Goal: Task Accomplishment & Management: Manage account settings

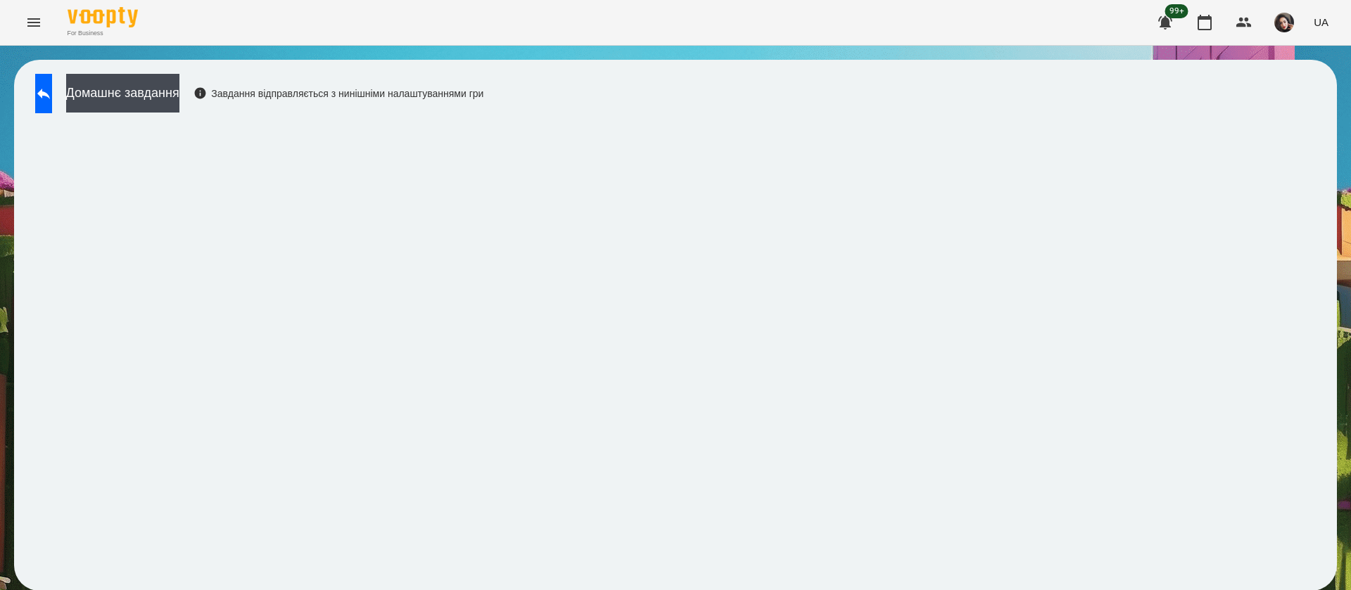
scroll to position [1, 0]
click at [52, 99] on icon at bounding box center [43, 93] width 17 height 17
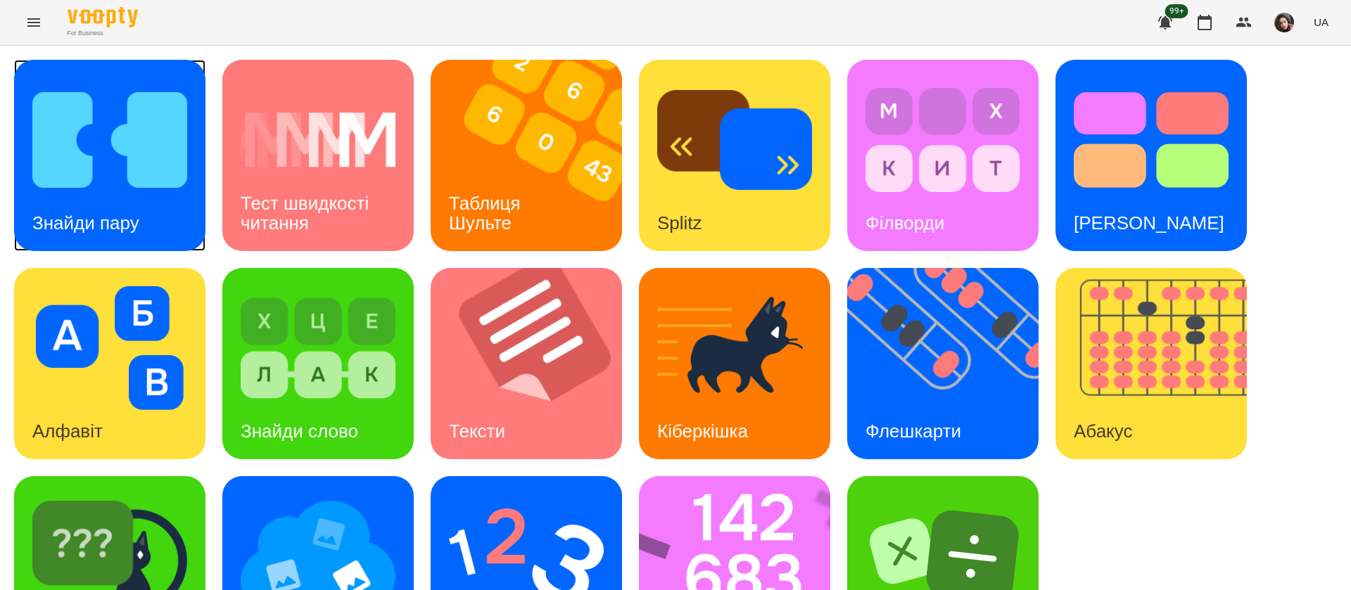
click at [131, 163] on img at bounding box center [109, 140] width 155 height 124
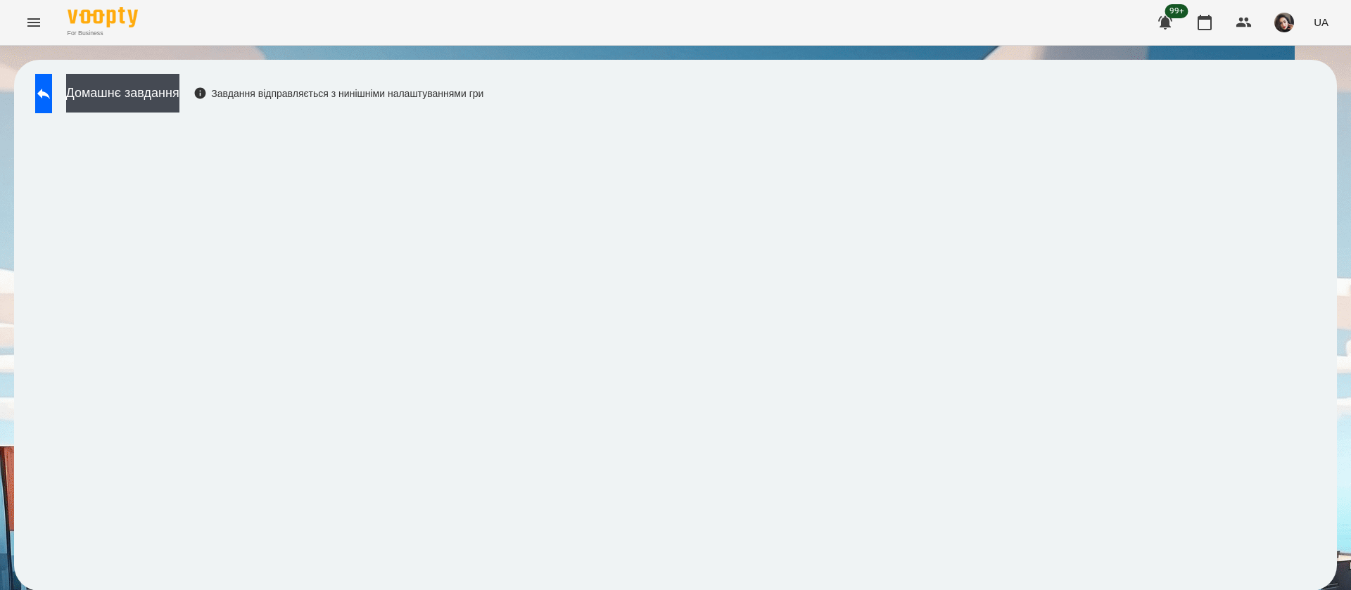
scroll to position [1, 0]
click at [1329, 22] on button "UA" at bounding box center [1321, 22] width 26 height 26
click at [1301, 105] on div "Русский" at bounding box center [1295, 104] width 72 height 25
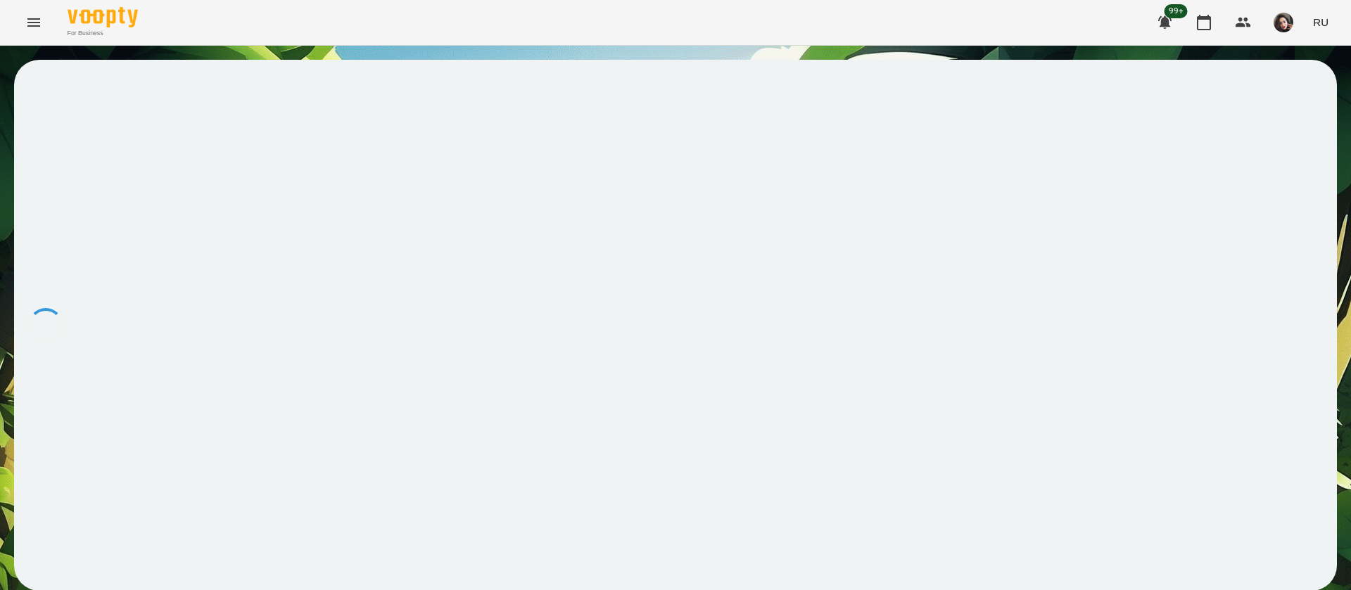
scroll to position [0, 0]
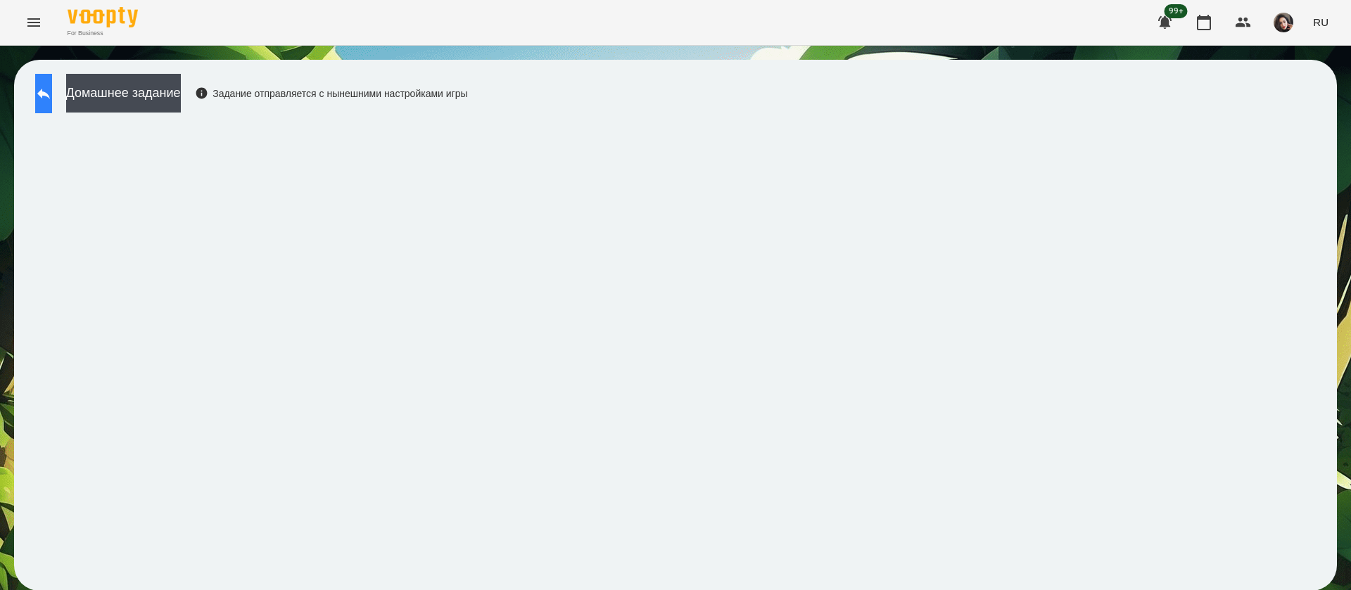
click at [52, 111] on button at bounding box center [43, 93] width 17 height 39
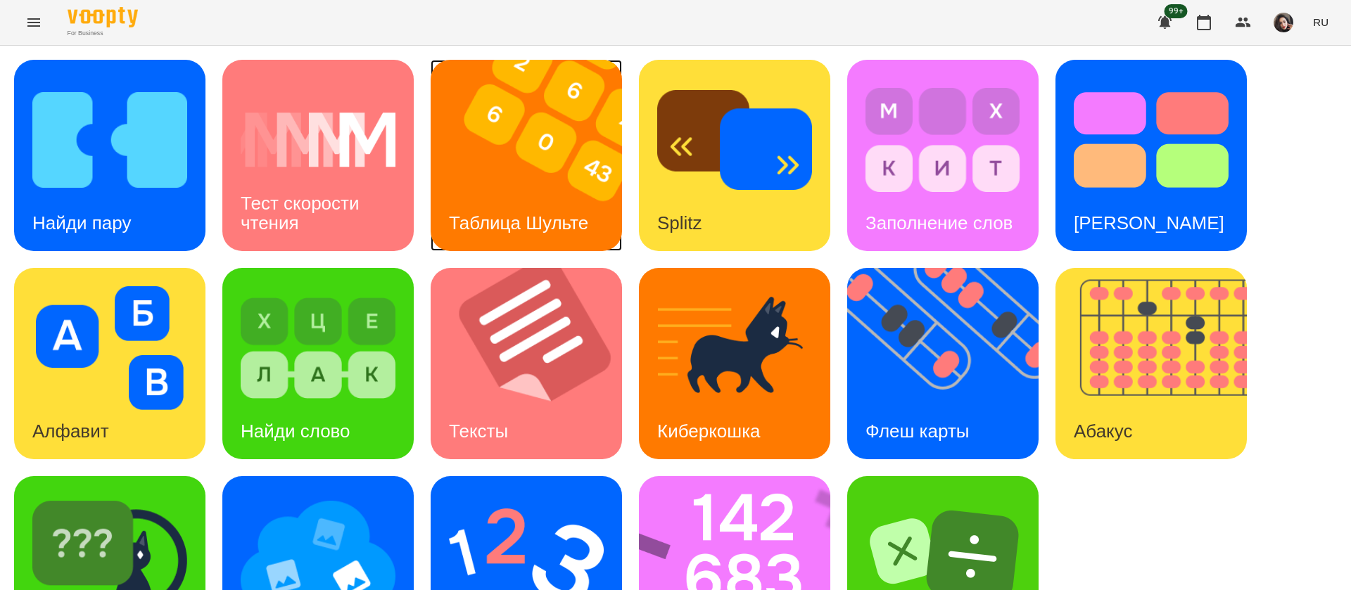
click at [529, 197] on div "Таблица Шульте" at bounding box center [519, 224] width 176 height 56
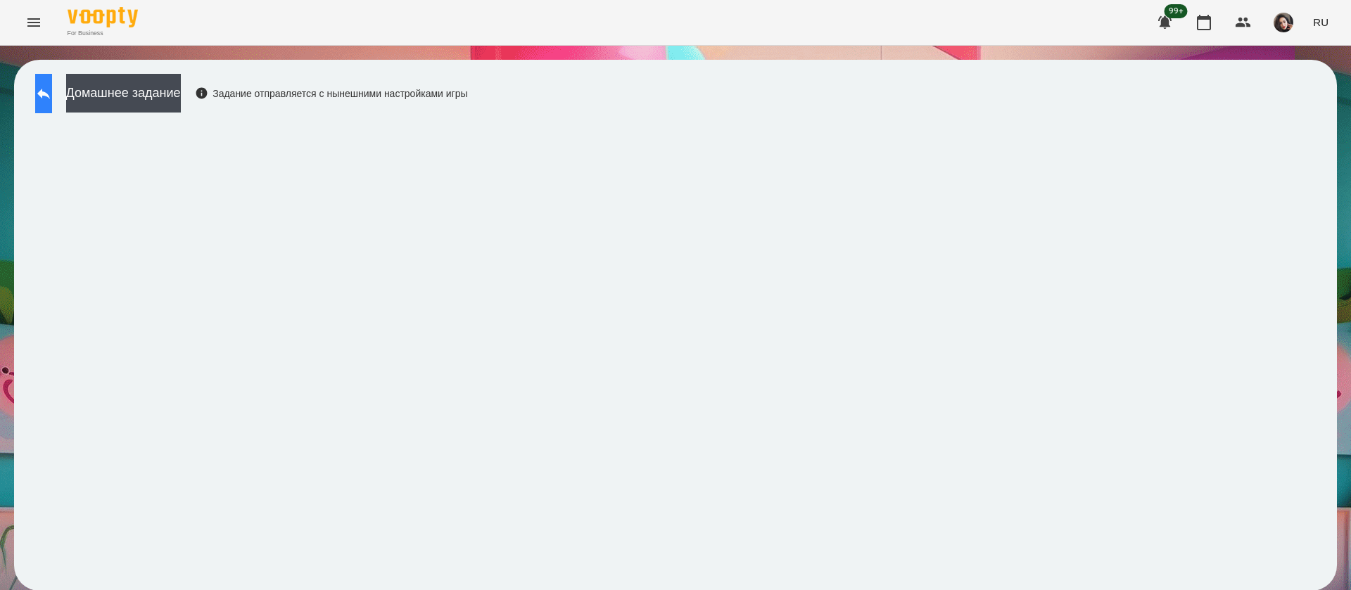
click at [52, 91] on icon at bounding box center [43, 93] width 17 height 17
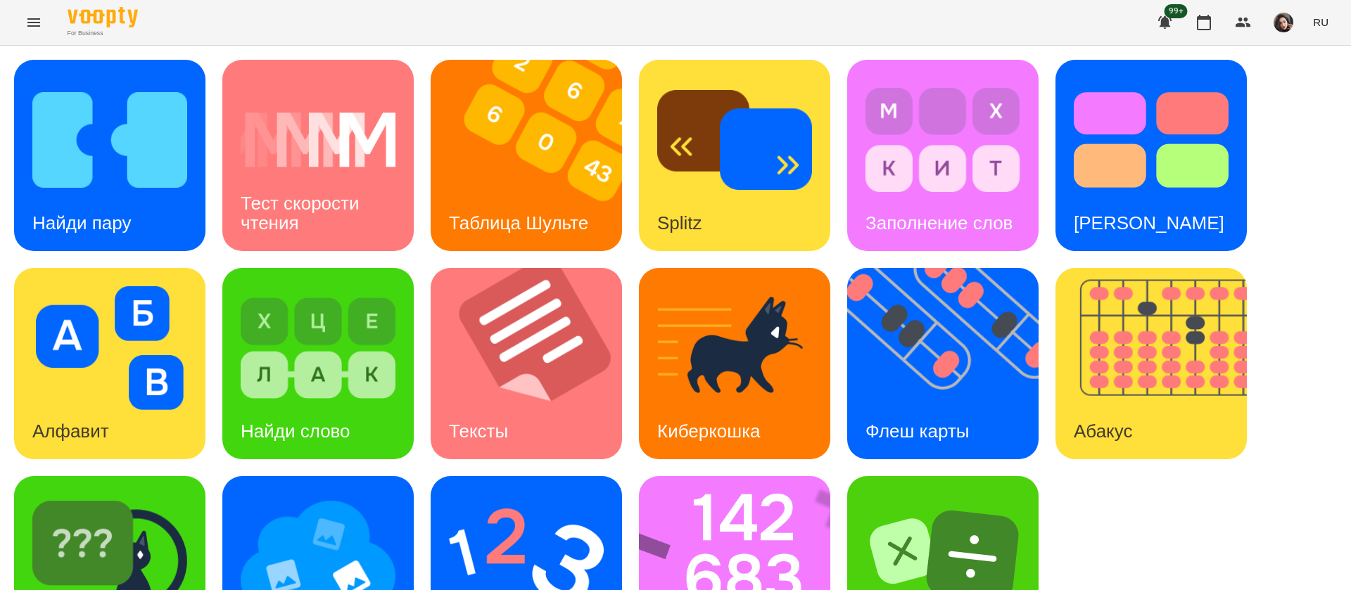
scroll to position [91, 0]
click at [733, 476] on img at bounding box center [744, 571] width 210 height 191
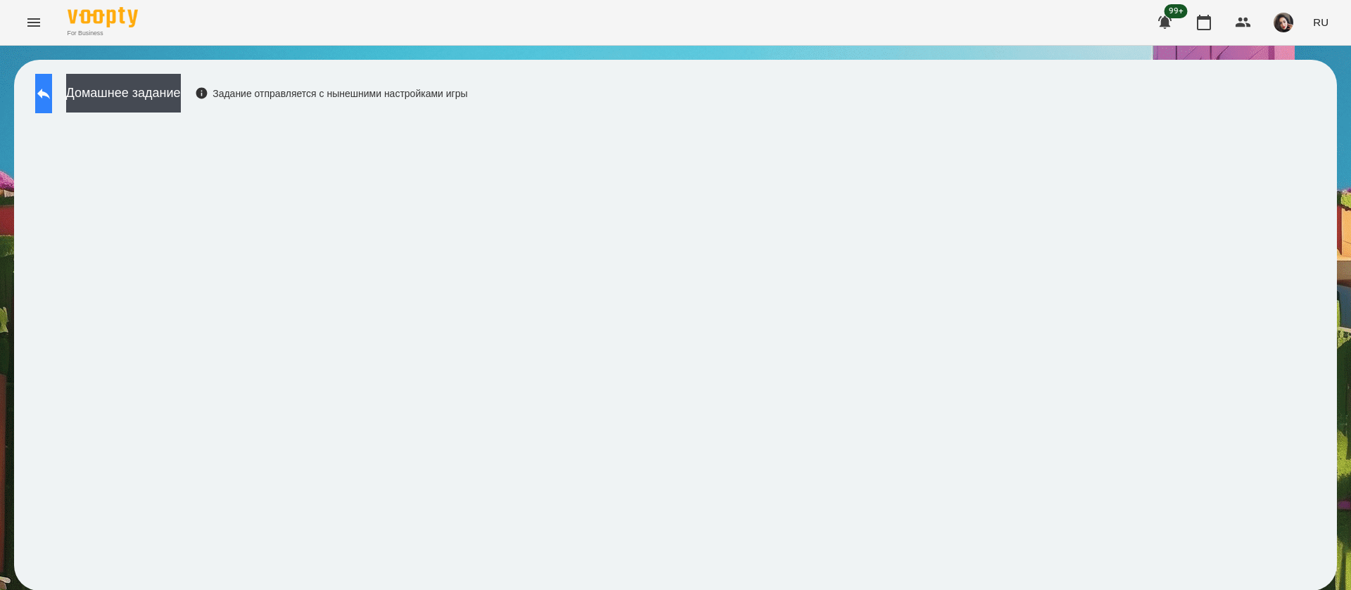
click at [52, 101] on button at bounding box center [43, 93] width 17 height 39
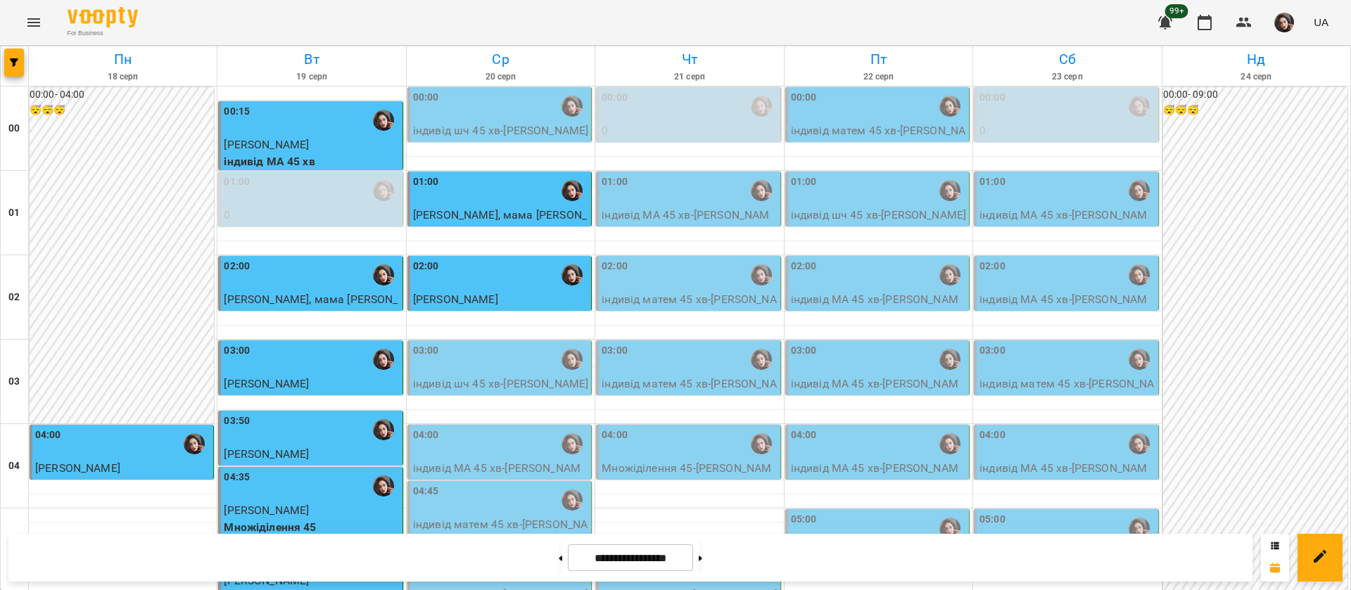
scroll to position [106, 0]
click at [447, 343] on div "03:00" at bounding box center [500, 359] width 175 height 32
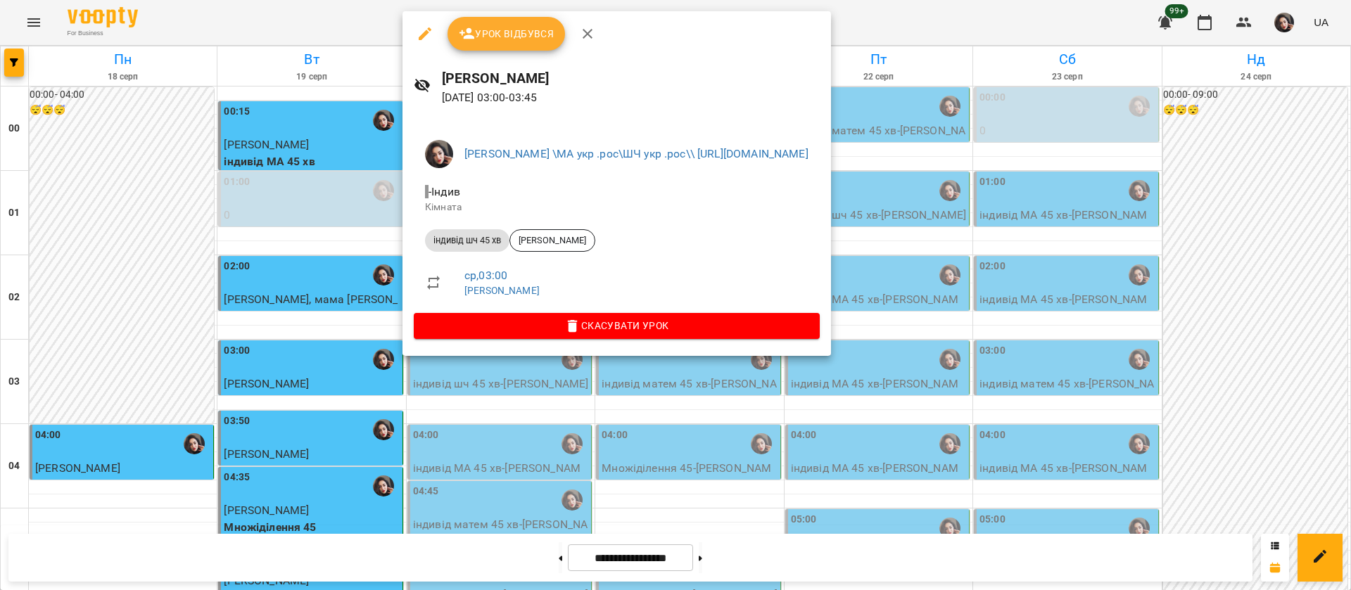
click at [517, 21] on button "Урок відбувся" at bounding box center [507, 34] width 118 height 34
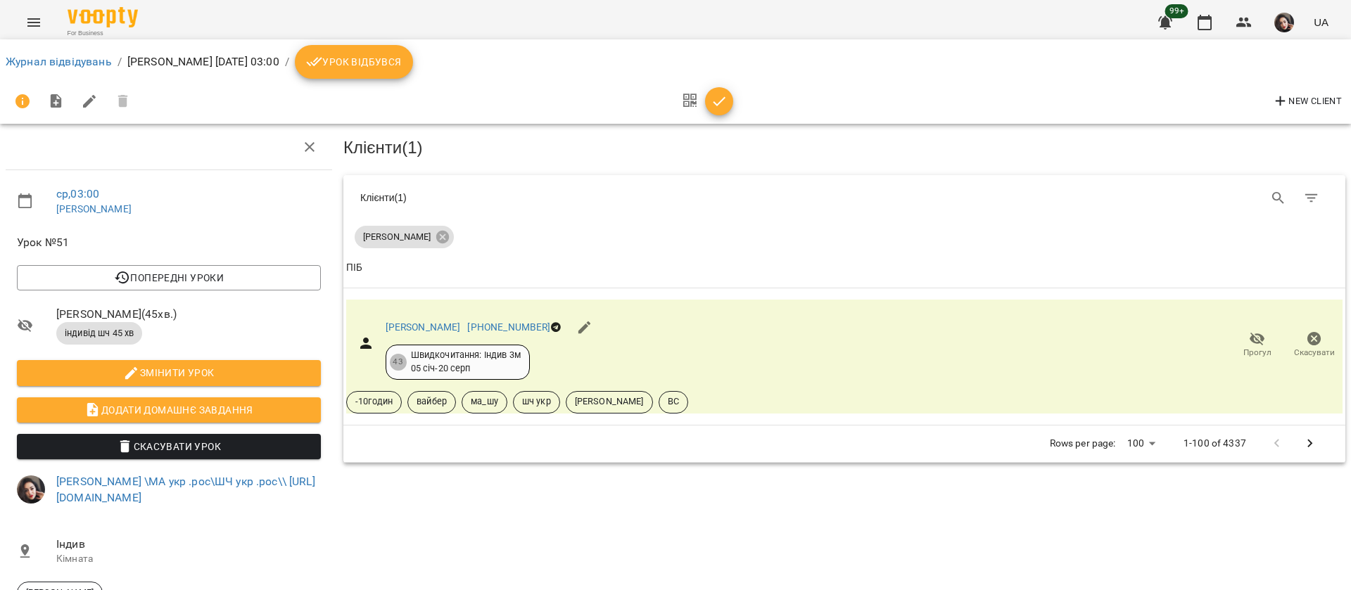
click at [395, 60] on span "Урок відбувся" at bounding box center [354, 61] width 96 height 17
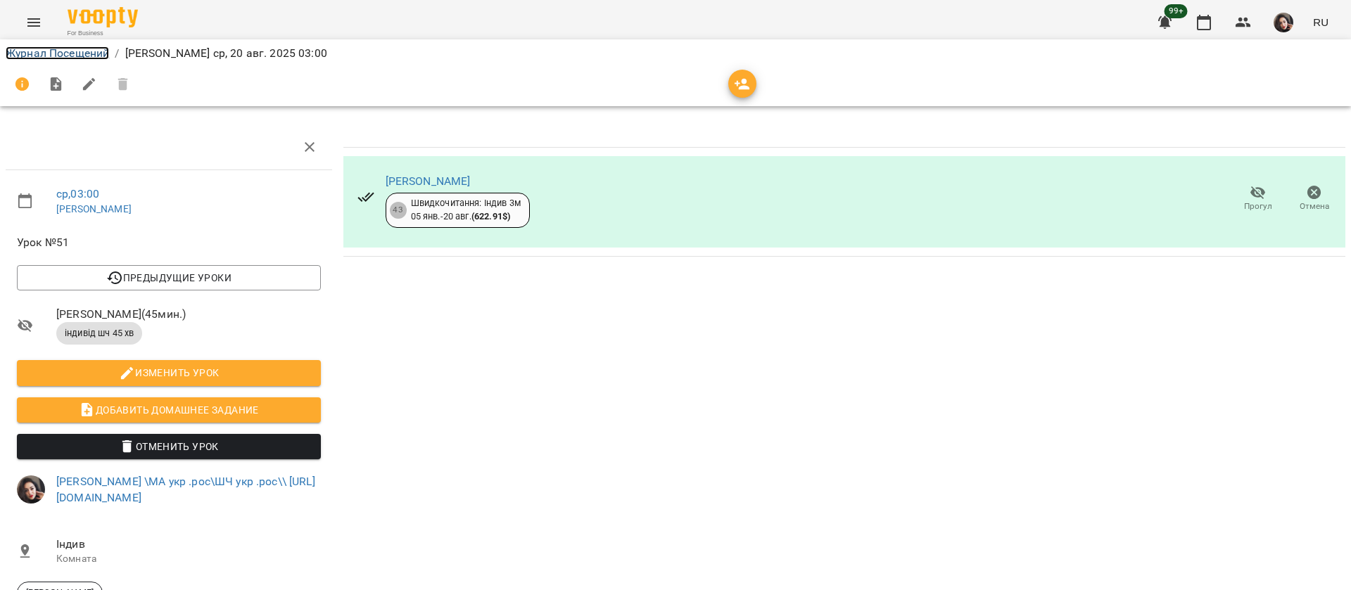
click at [82, 56] on link "Журнал Посещений" at bounding box center [57, 52] width 103 height 13
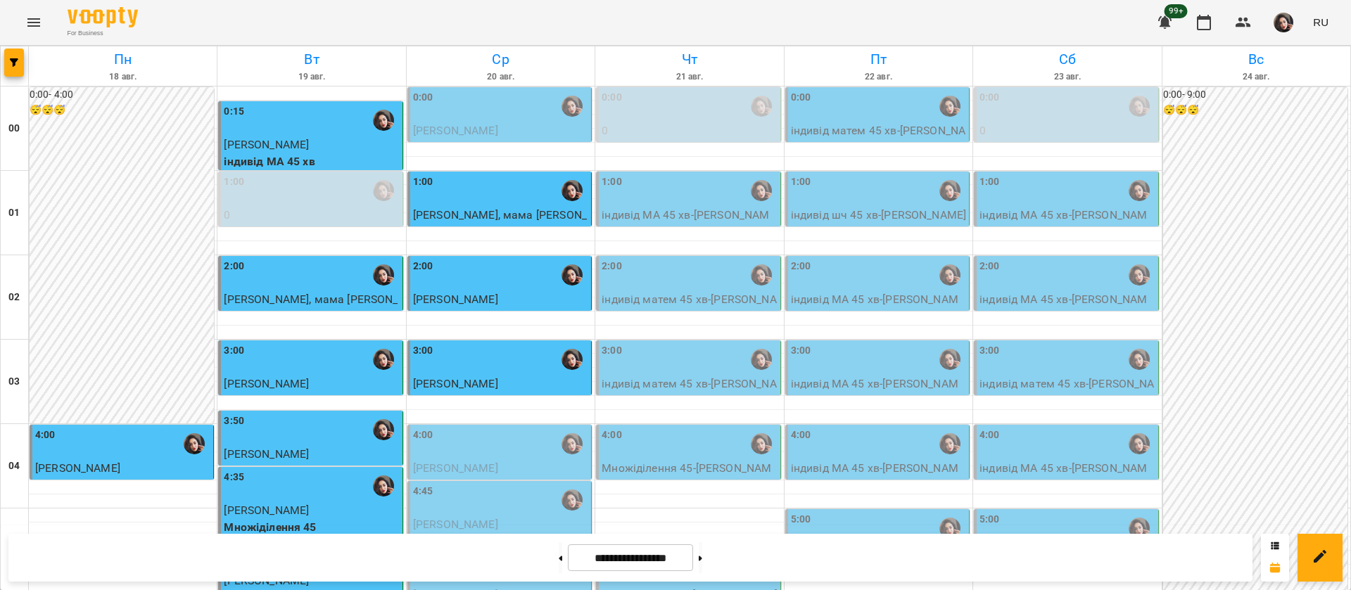
scroll to position [106, 0]
click at [496, 484] on div "4:45" at bounding box center [500, 500] width 175 height 32
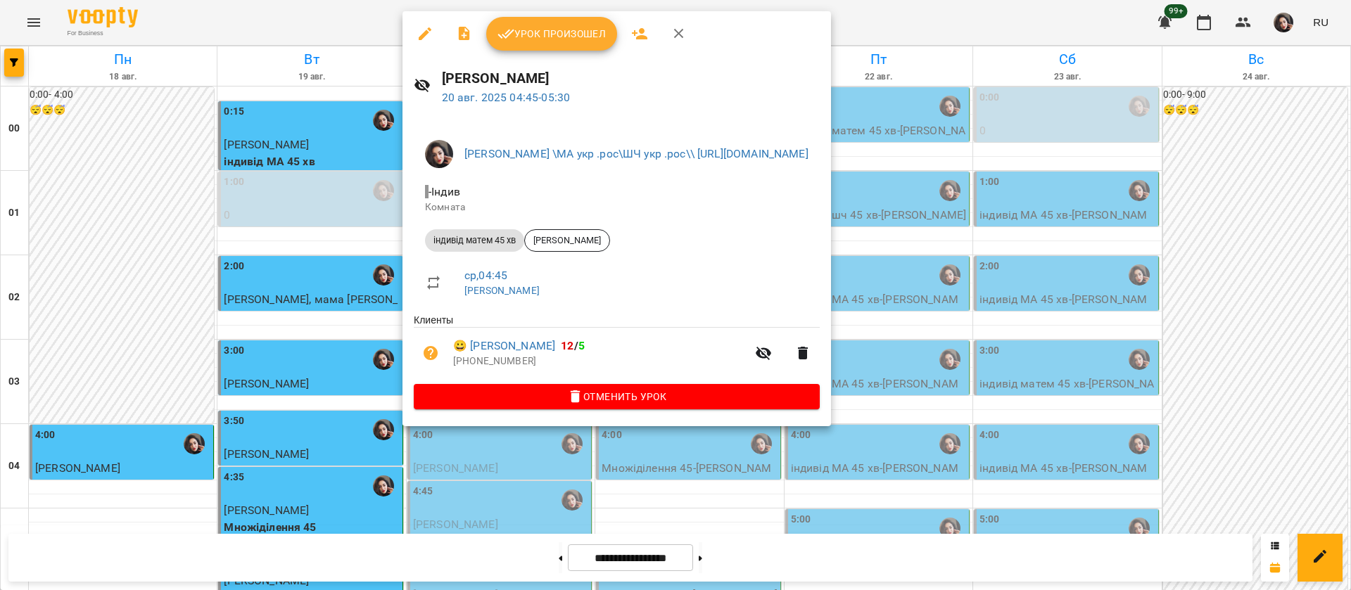
click at [538, 34] on span "Урок произошел" at bounding box center [552, 33] width 108 height 17
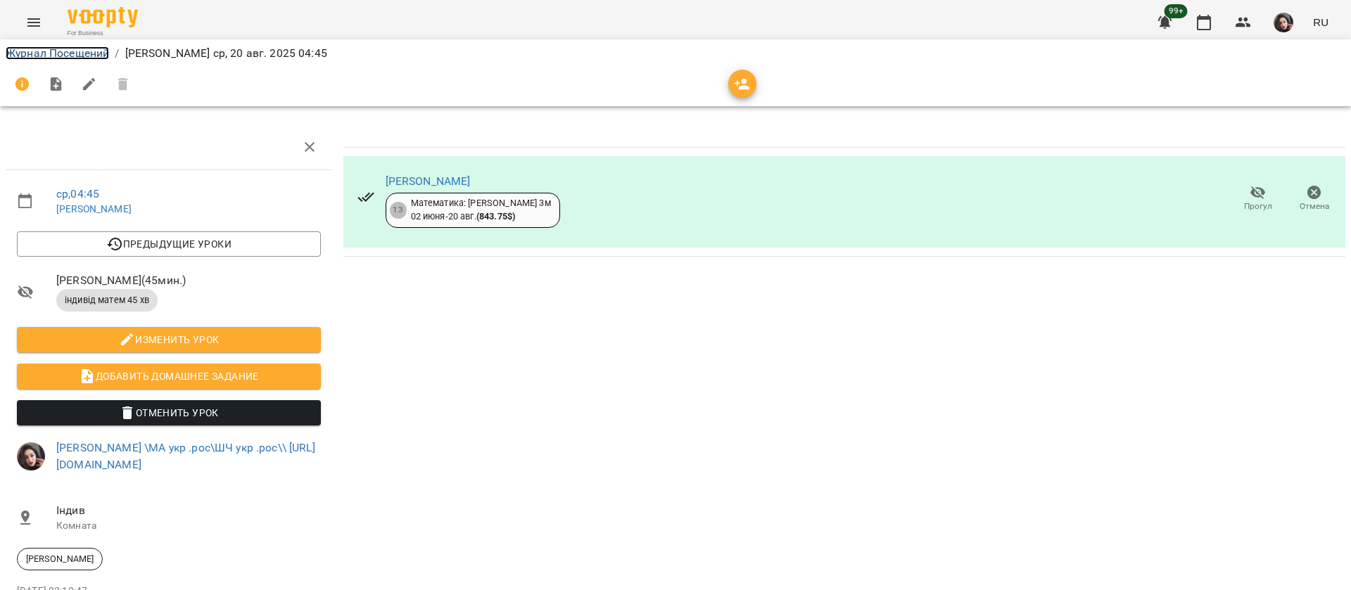
click at [56, 51] on link "Журнал Посещений" at bounding box center [57, 52] width 103 height 13
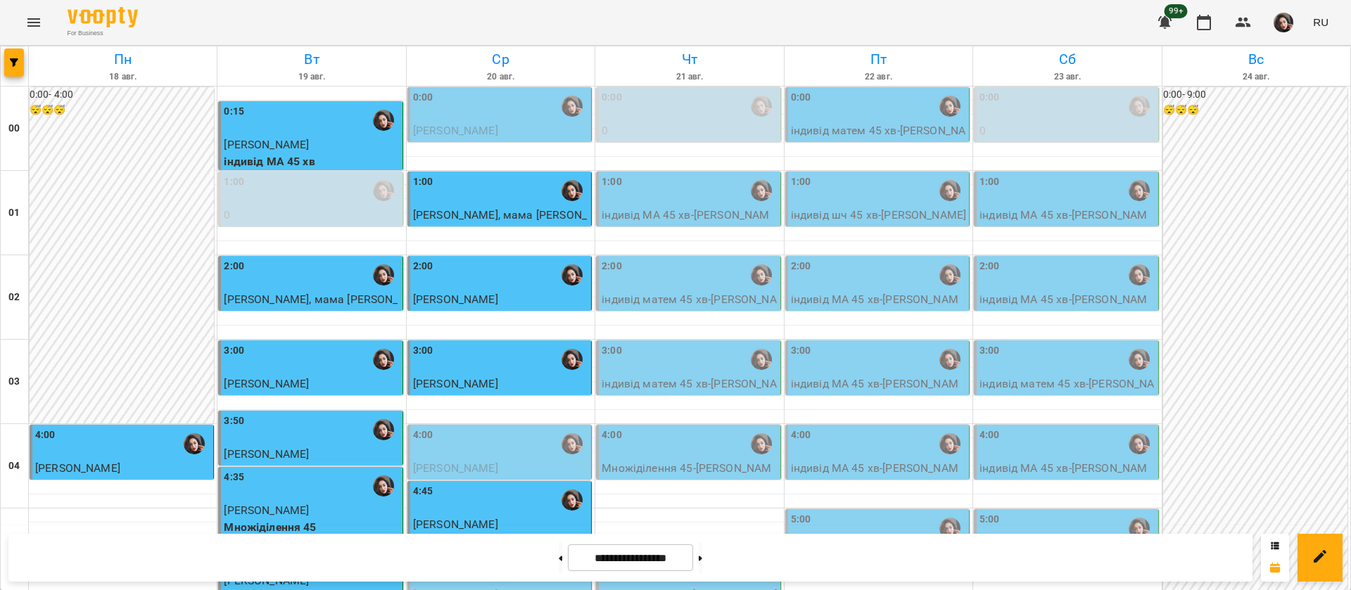
scroll to position [211, 0]
